Goal: Navigation & Orientation: Find specific page/section

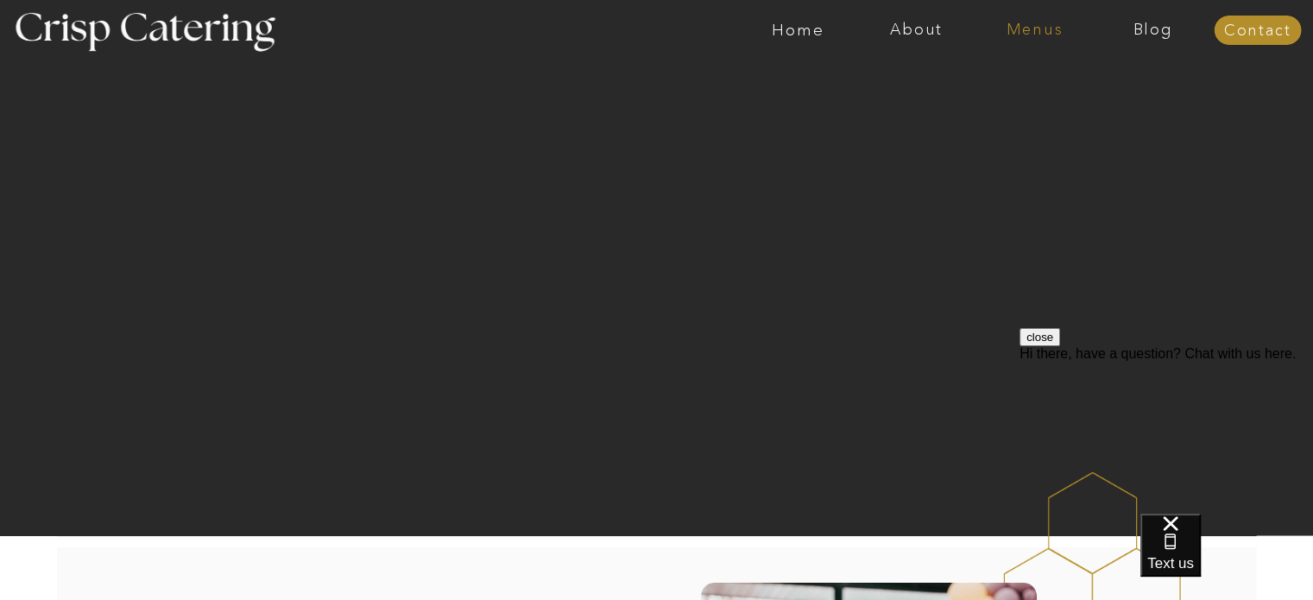
click at [1049, 34] on nav "Menus" at bounding box center [1034, 30] width 118 height 17
click at [1007, 96] on nav "Winter (Sep-Feb)" at bounding box center [1033, 101] width 142 height 16
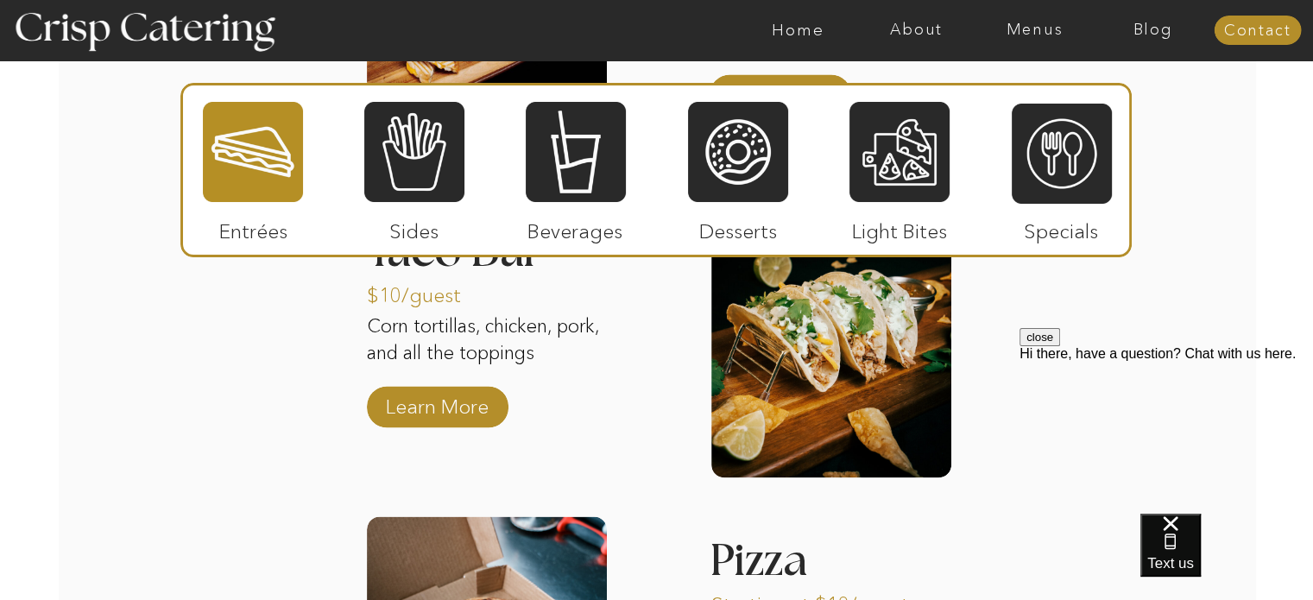
scroll to position [2544, 0]
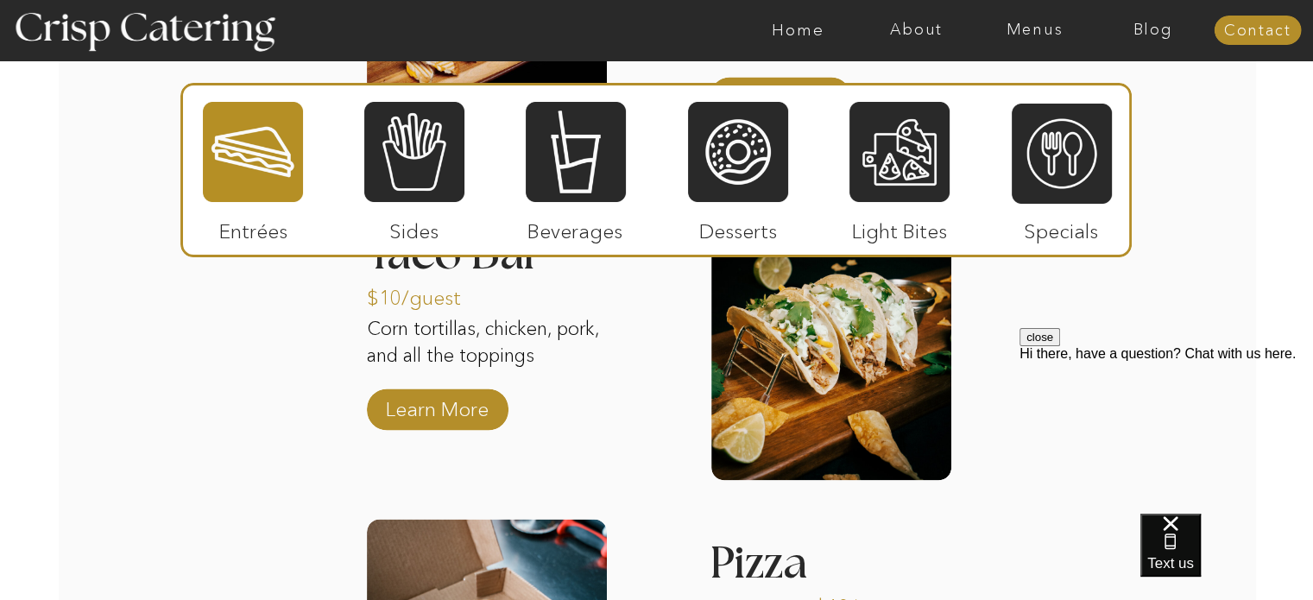
click at [255, 141] on div at bounding box center [253, 152] width 100 height 104
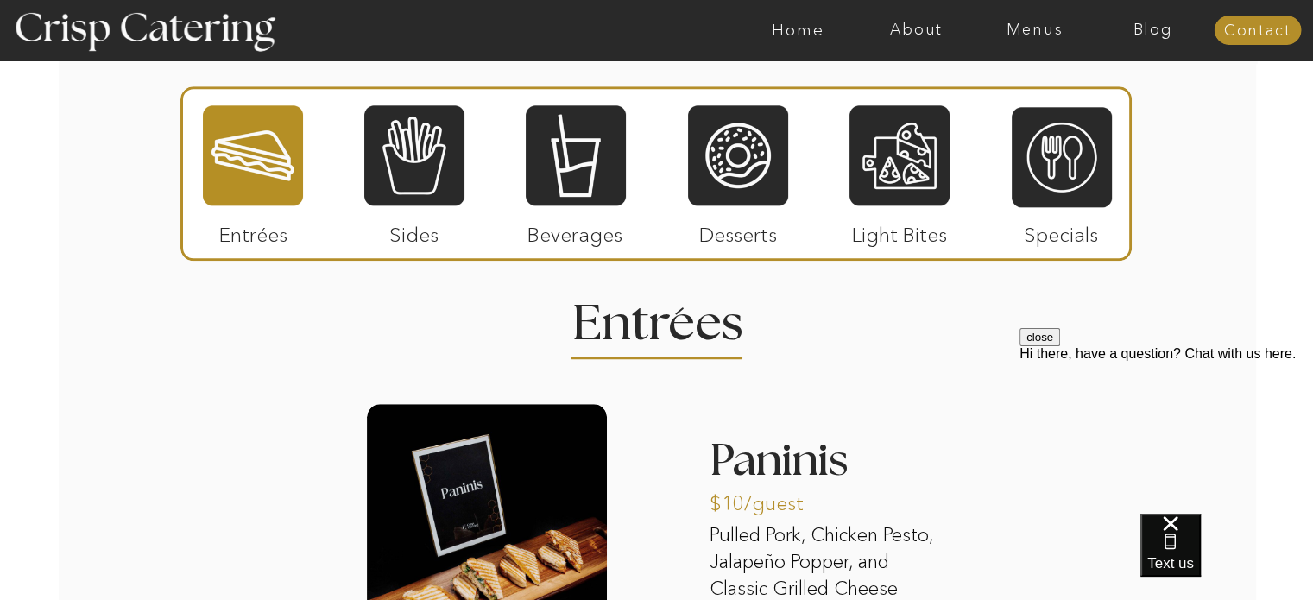
scroll to position [2002, 0]
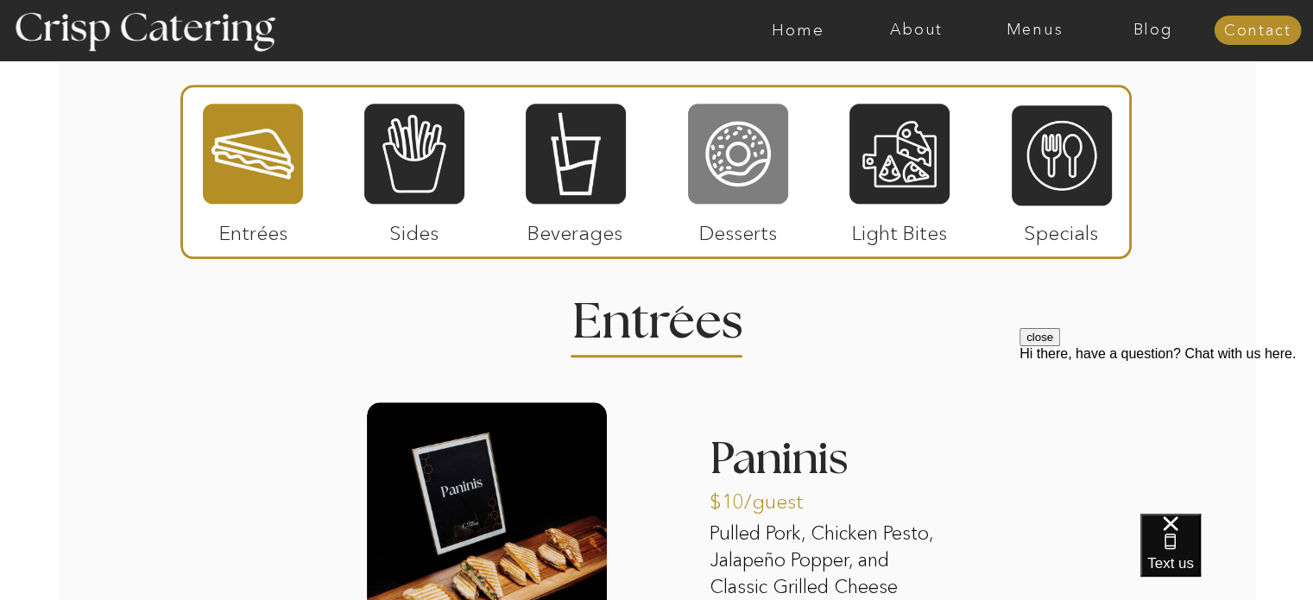
click at [751, 154] on div at bounding box center [738, 154] width 100 height 104
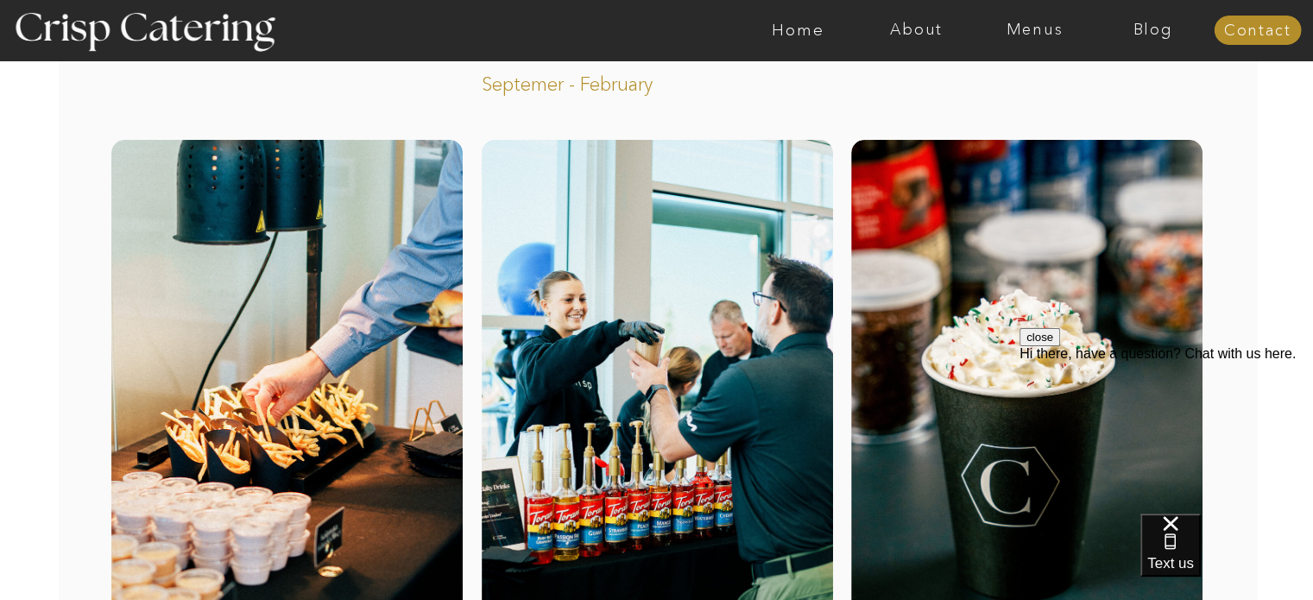
scroll to position [0, 0]
